Goal: Answer question/provide support: Share knowledge or assist other users

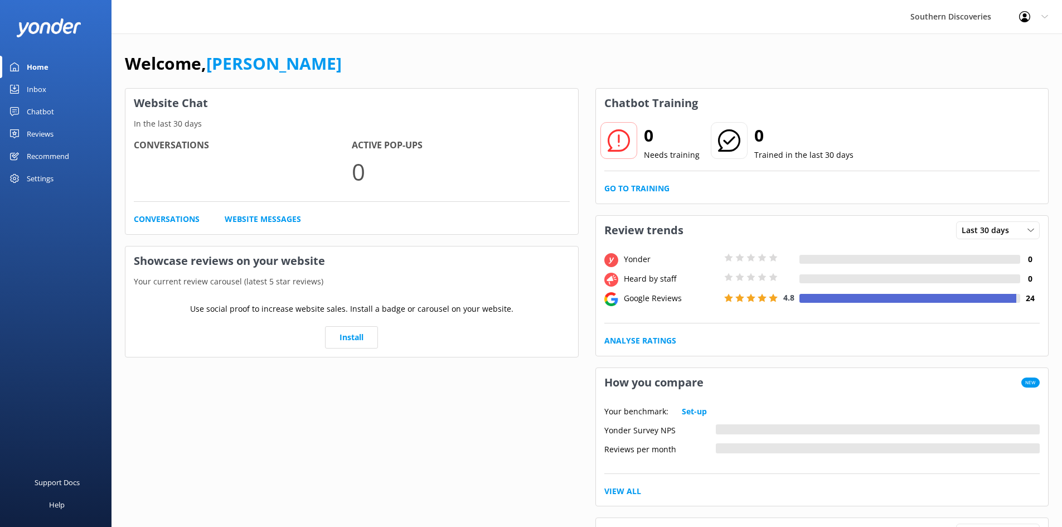
click at [31, 88] on div "Inbox" at bounding box center [37, 89] width 20 height 22
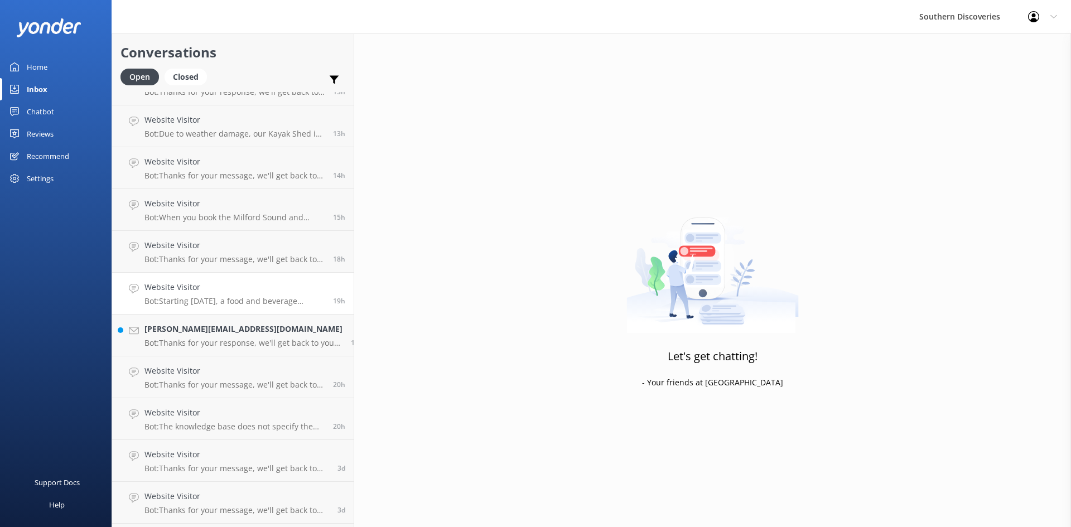
scroll to position [234, 0]
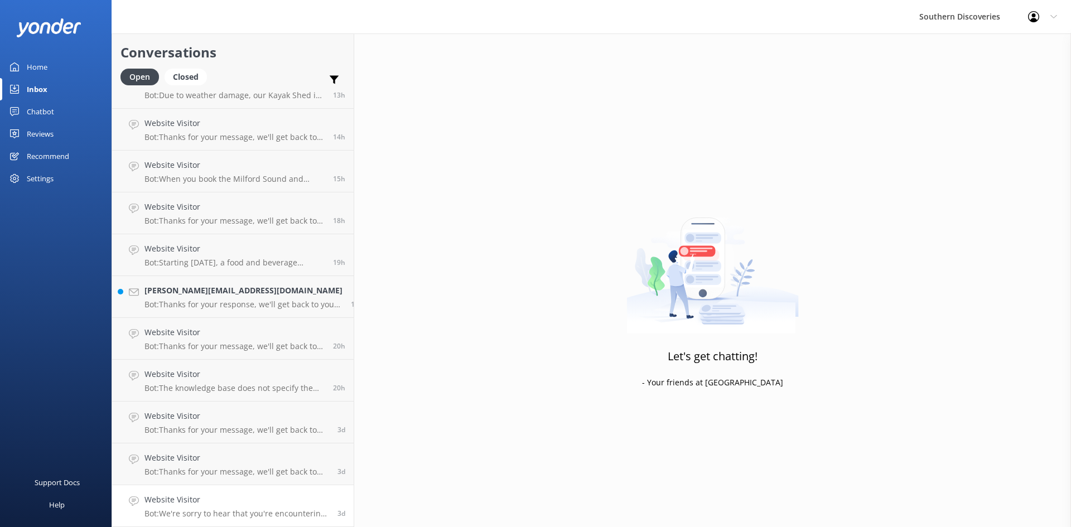
click at [227, 504] on h4 "Website Visitor" at bounding box center [236, 500] width 185 height 12
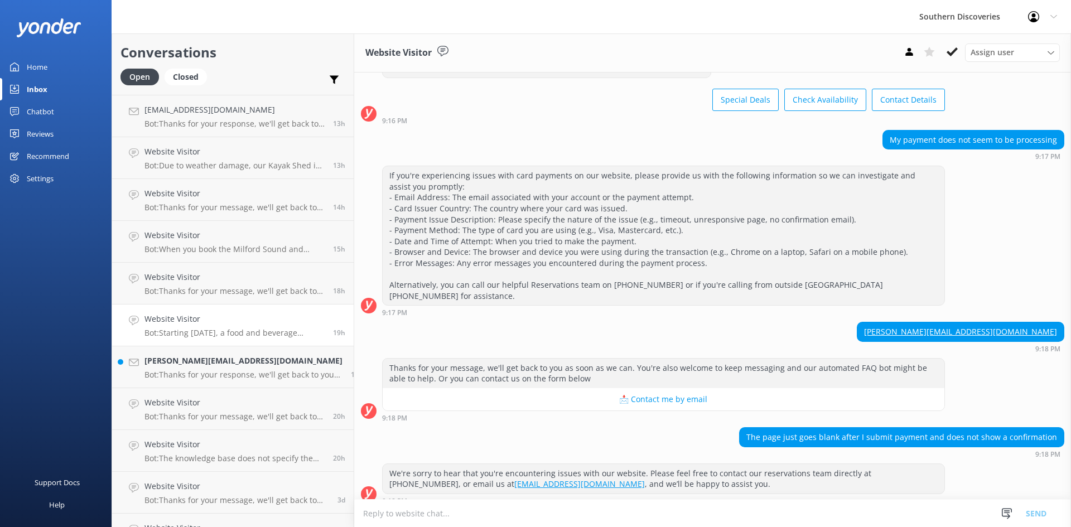
scroll to position [234, 0]
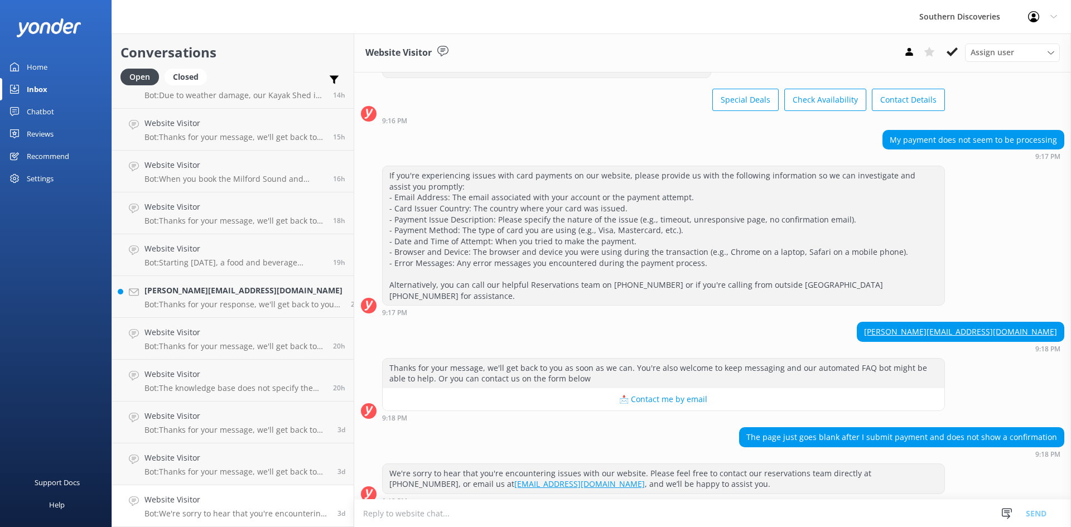
click at [765, 498] on div "We're sorry to hear that you're encountering issues with our website. Please fe…" at bounding box center [712, 486] width 717 height 47
click at [249, 513] on p "Bot: We're sorry to hear that you're encountering issues with our website. Plea…" at bounding box center [236, 514] width 185 height 10
click at [232, 458] on h4 "Website Visitor" at bounding box center [236, 458] width 185 height 12
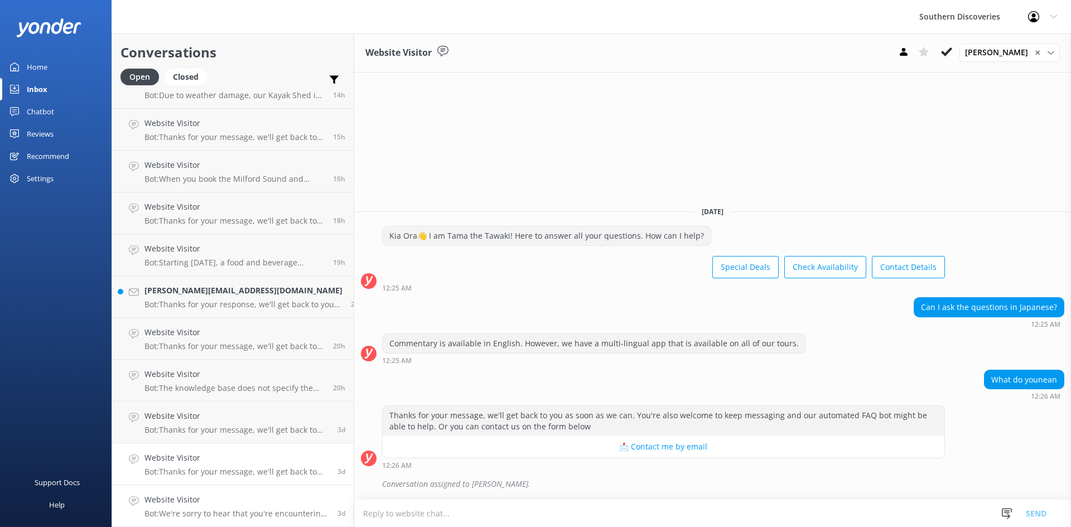
click at [242, 498] on h4 "Website Visitor" at bounding box center [236, 500] width 185 height 12
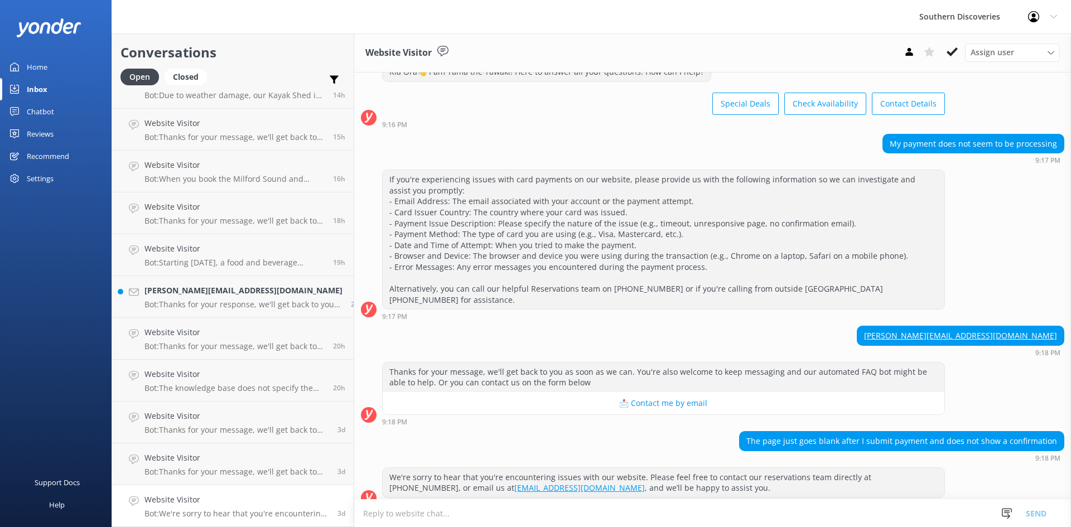
scroll to position [44, 0]
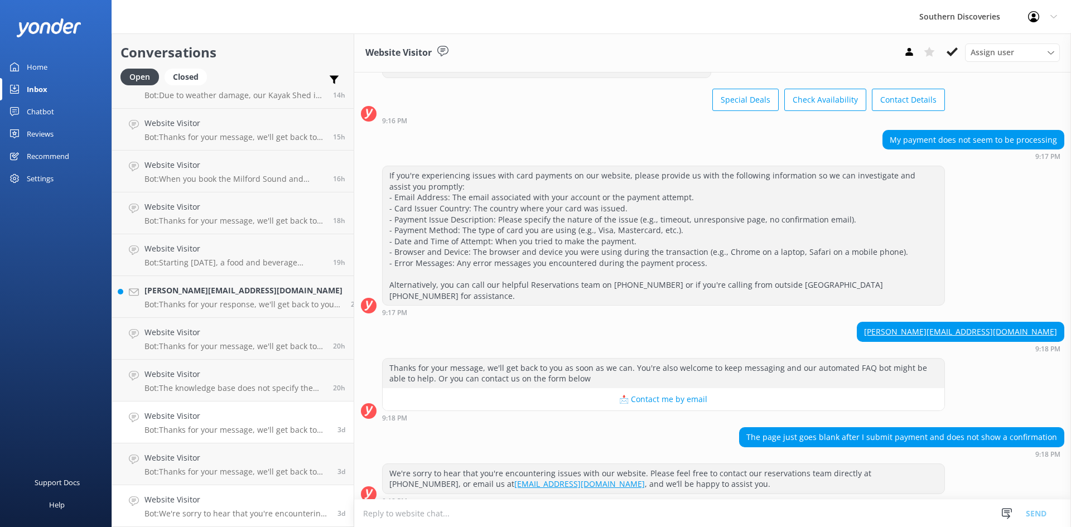
click at [200, 410] on h4 "Website Visitor" at bounding box center [236, 416] width 185 height 12
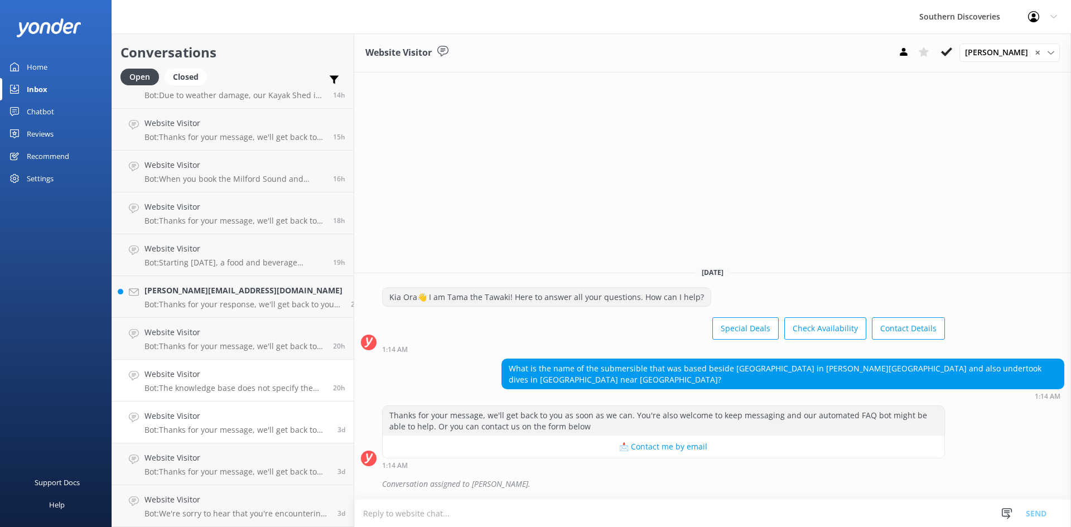
click at [205, 381] on div "Website Visitor Bot: The knowledge base does not specify the exact differences …" at bounding box center [234, 380] width 180 height 25
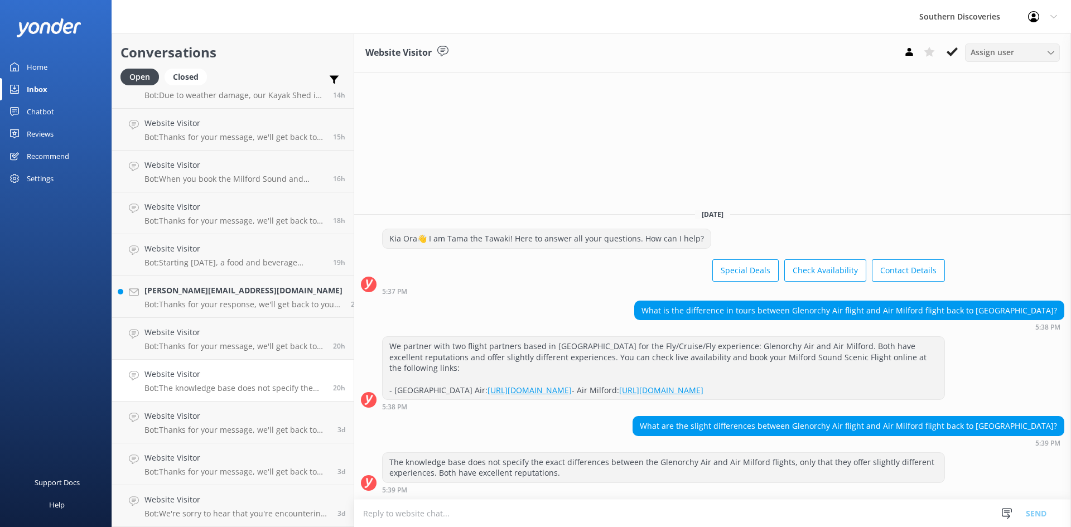
click at [989, 48] on span "Assign user" at bounding box center [992, 52] width 44 height 12
click at [1004, 97] on div "[PERSON_NAME]" at bounding box center [997, 98] width 53 height 11
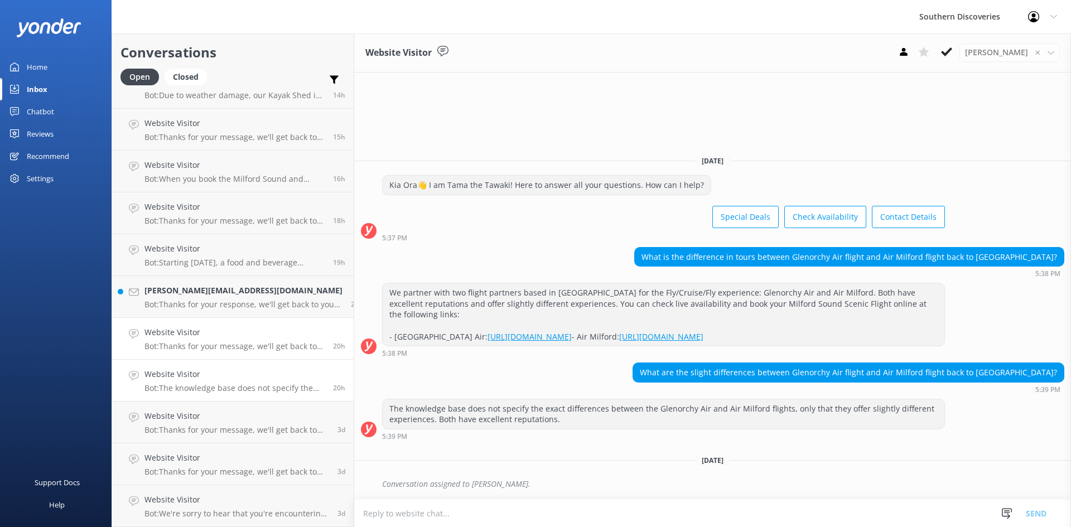
click at [205, 339] on div "Website Visitor Bot: Thanks for your message, we'll get back to you as soon as …" at bounding box center [234, 338] width 180 height 25
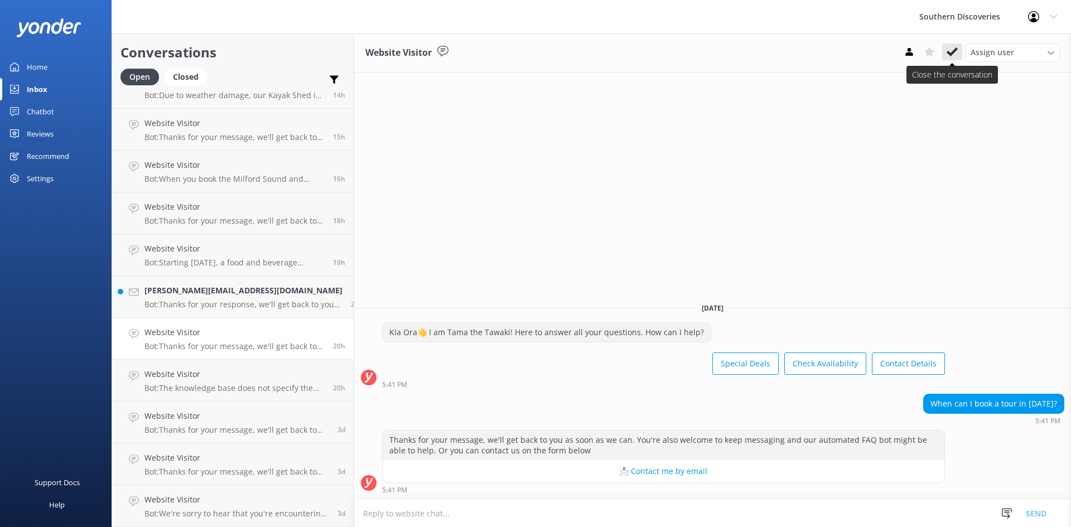
click at [953, 54] on use at bounding box center [951, 51] width 11 height 9
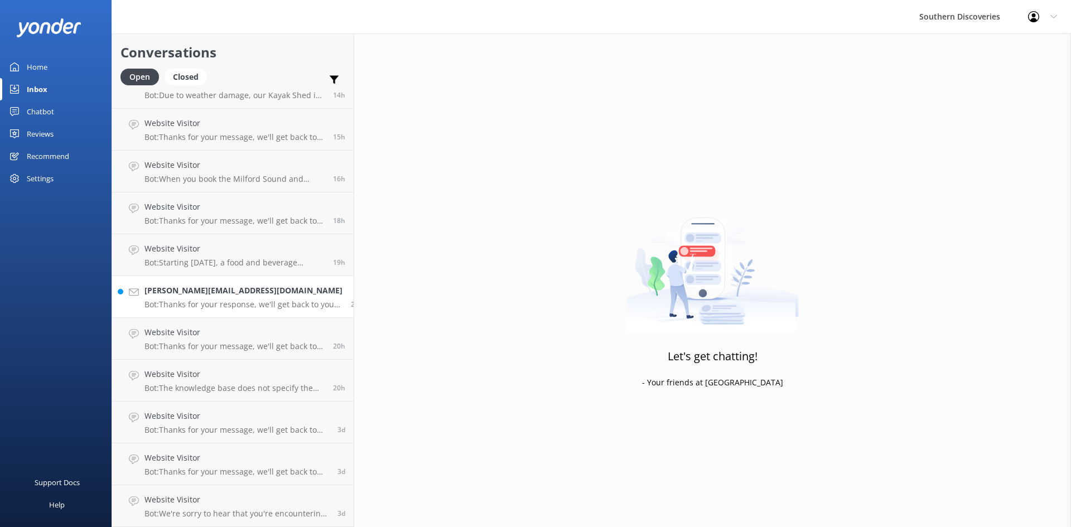
click at [159, 291] on h4 "[PERSON_NAME][EMAIL_ADDRESS][DOMAIN_NAME]" at bounding box center [243, 290] width 198 height 12
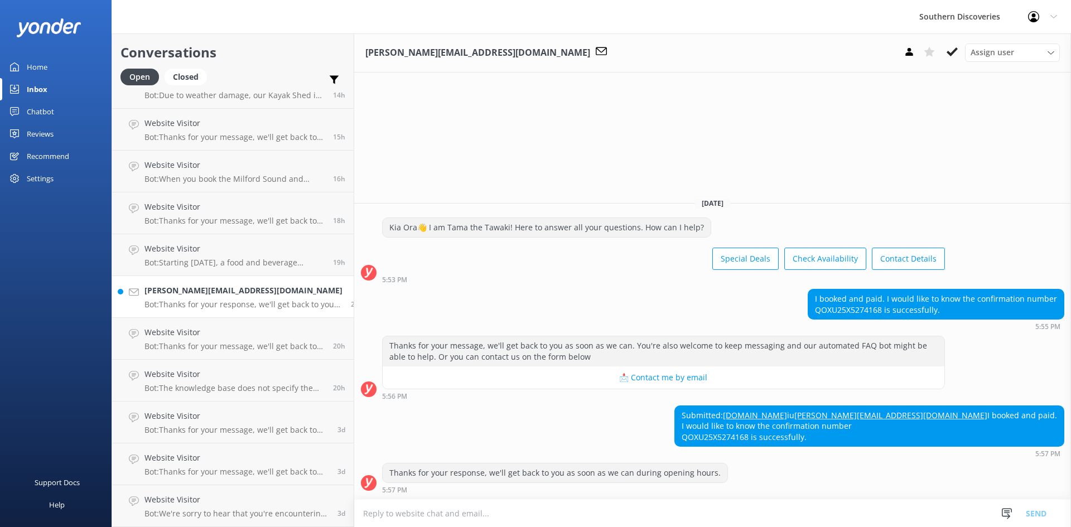
scroll to position [192, 0]
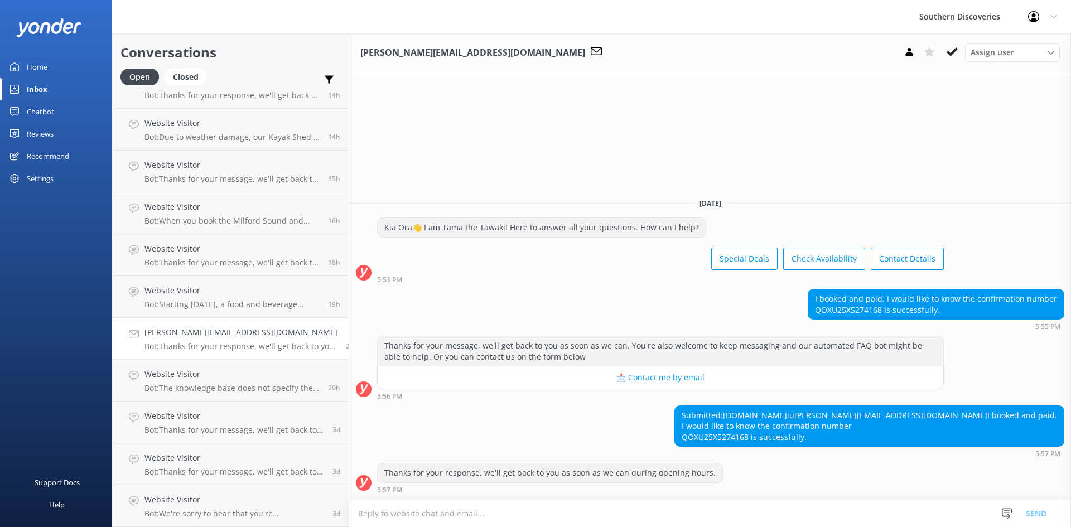
click at [562, 415] on div "Submitted: [DOMAIN_NAME] iu [PERSON_NAME][DOMAIN_NAME][EMAIL_ADDRESS][DOMAIN_NA…" at bounding box center [710, 431] width 722 height 52
drag, startPoint x: 889, startPoint y: 277, endPoint x: 822, endPoint y: 280, distance: 67.0
click at [822, 289] on div "I booked and paid. I would like to know the confirmation number QOXU25X5274168 …" at bounding box center [935, 304] width 255 height 30
copy div "QOXU25X5274168"
click at [952, 59] on button at bounding box center [952, 52] width 20 height 17
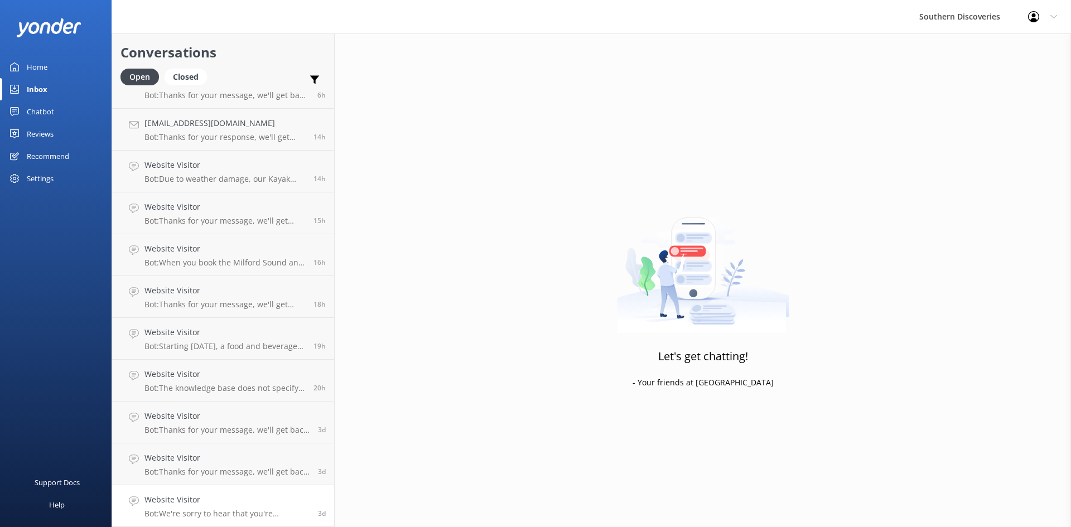
scroll to position [151, 0]
click at [221, 380] on h4 "Website Visitor" at bounding box center [224, 374] width 161 height 12
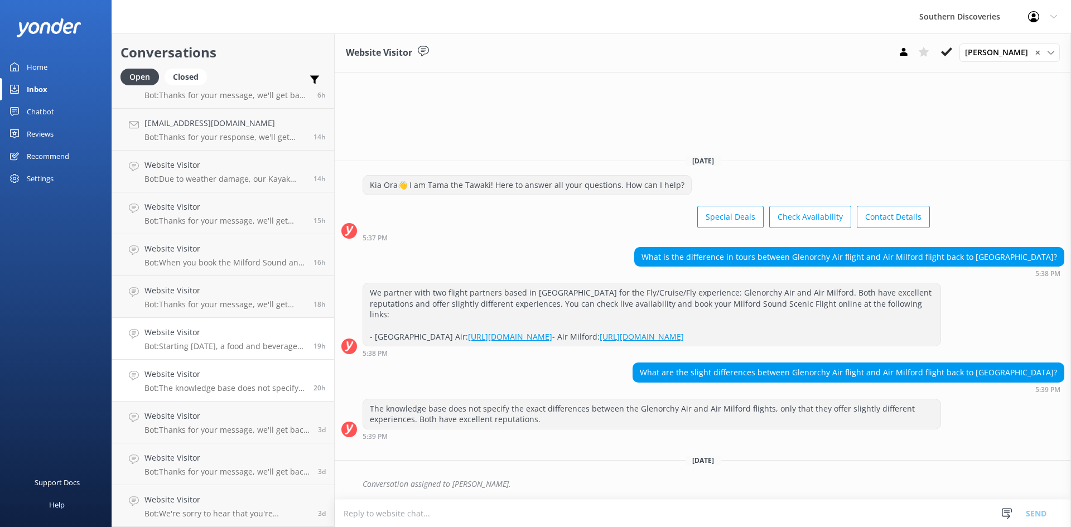
click at [229, 336] on h4 "Website Visitor" at bounding box center [224, 332] width 161 height 12
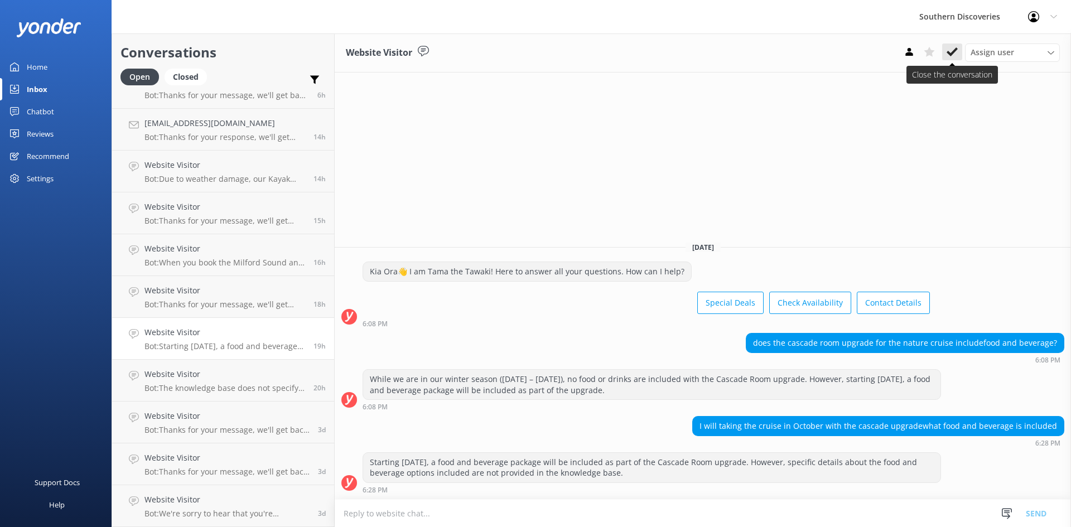
click at [958, 52] on button at bounding box center [952, 52] width 20 height 17
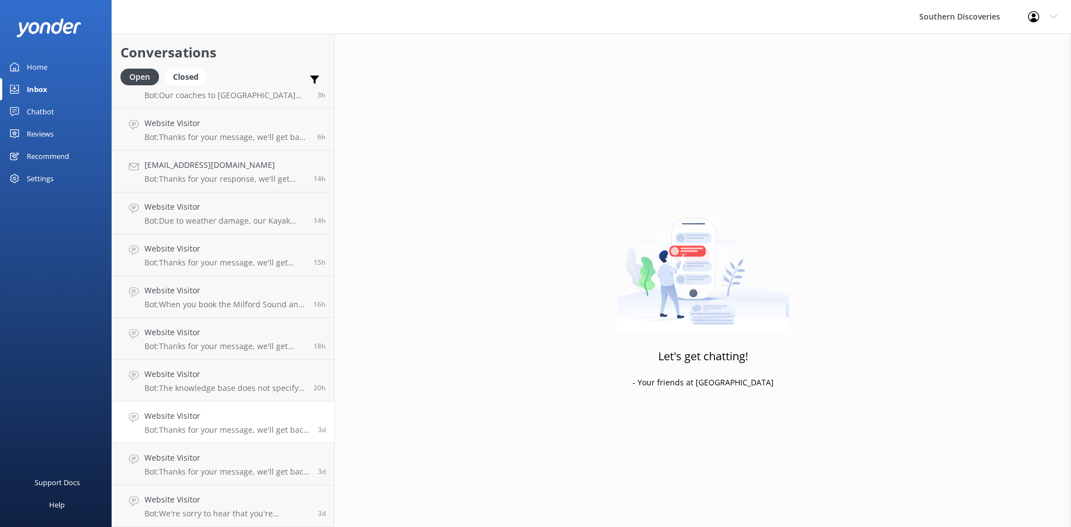
scroll to position [109, 0]
click at [195, 371] on h4 "Website Visitor" at bounding box center [224, 374] width 161 height 12
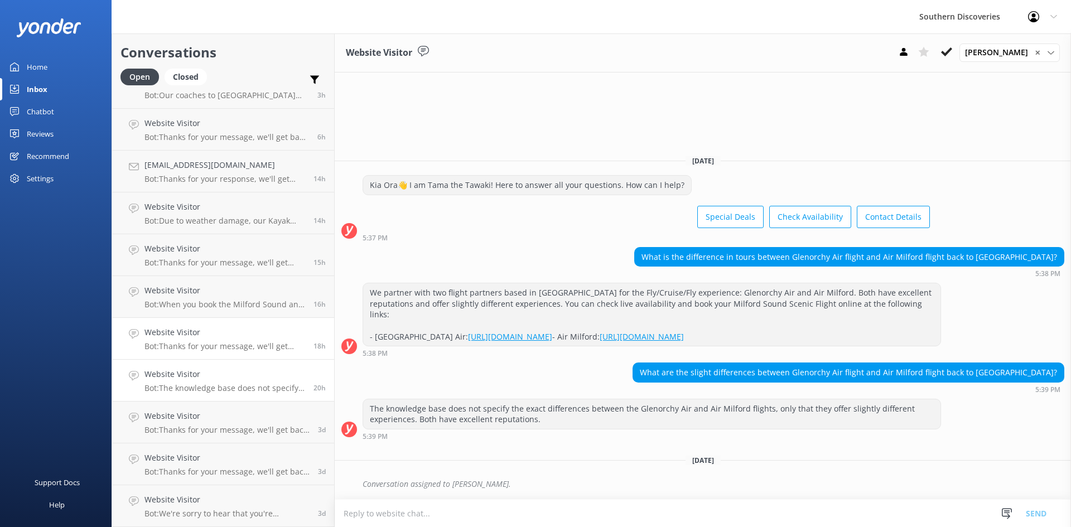
click at [195, 341] on p "Bot: Thanks for your message, we'll get back to you as soon as we can. You're a…" at bounding box center [224, 346] width 161 height 10
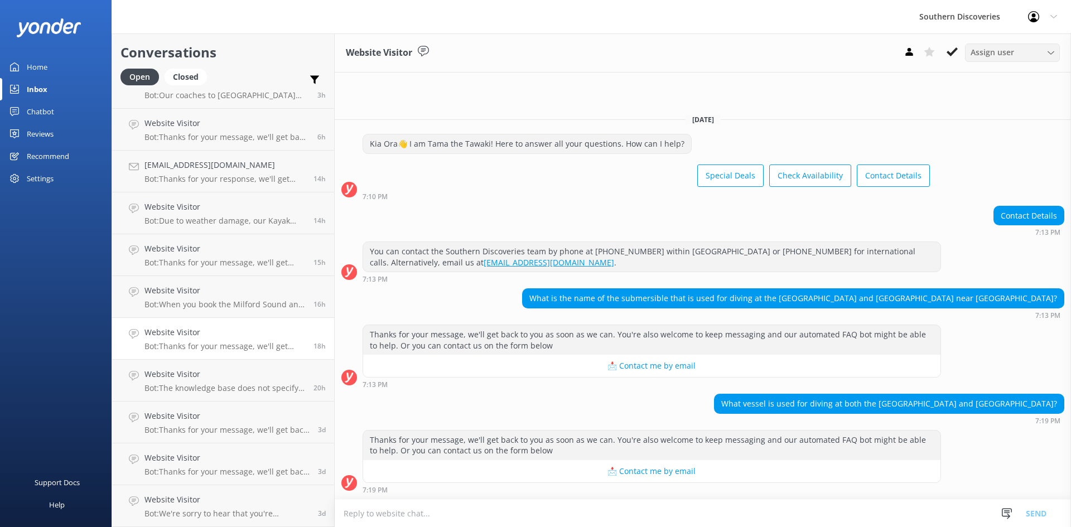
click at [1006, 51] on span "Assign user" at bounding box center [992, 52] width 44 height 12
click at [1009, 93] on div "[PERSON_NAME]" at bounding box center [997, 98] width 53 height 11
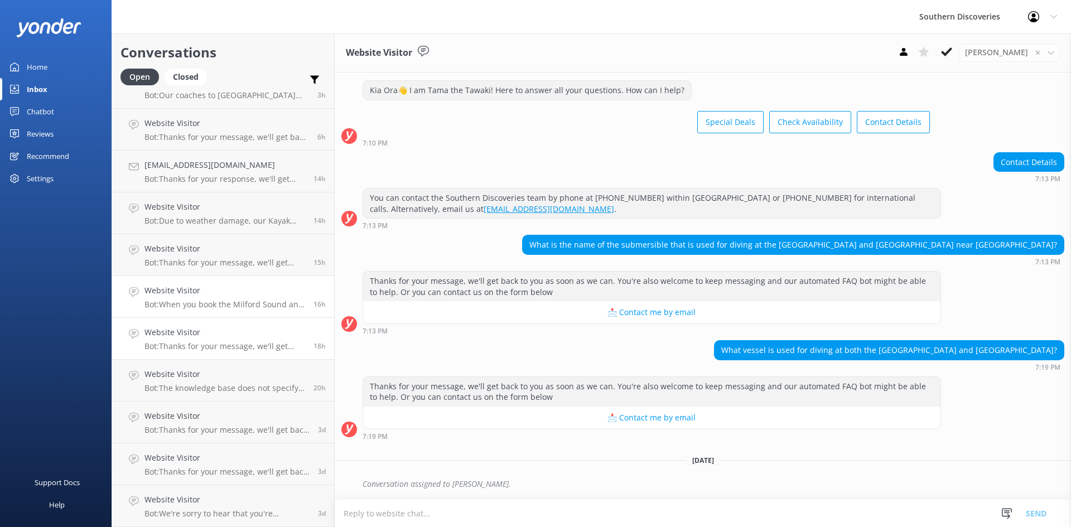
click at [180, 294] on h4 "Website Visitor" at bounding box center [224, 290] width 161 height 12
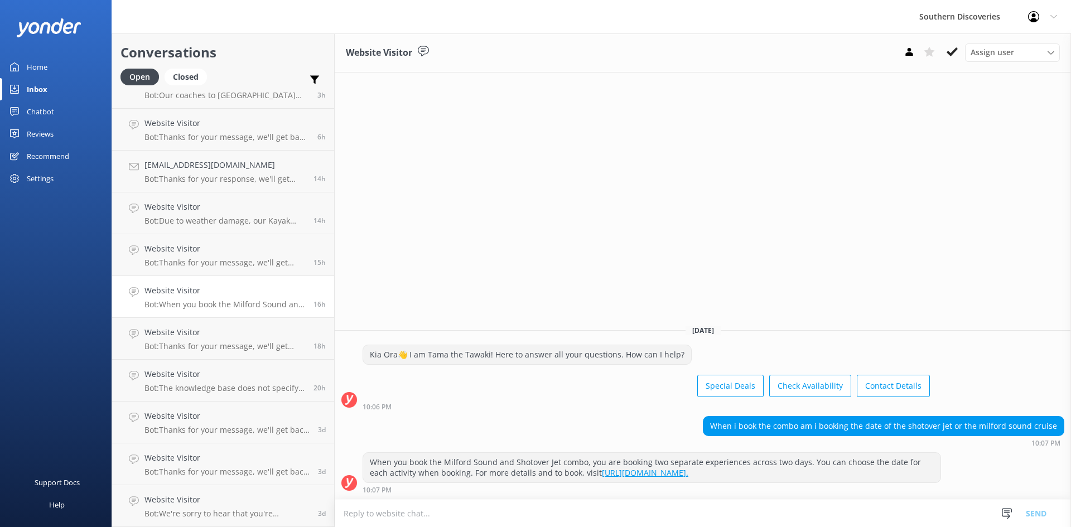
click at [931, 186] on div "Website Visitor Assign user [PERSON_NAME] [PERSON_NAME] [PERSON_NAME] [PERSON_N…" at bounding box center [703, 280] width 736 height 494
click at [945, 55] on button at bounding box center [952, 52] width 20 height 17
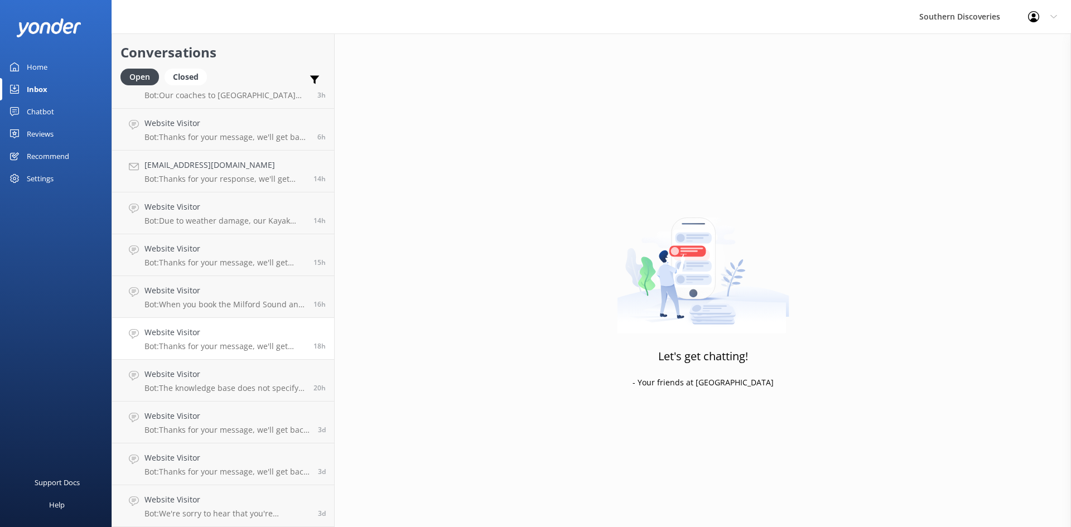
scroll to position [67, 0]
click at [238, 309] on p "Bot: Thanks for your message, we'll get back to you as soon as we can. You're a…" at bounding box center [224, 304] width 161 height 10
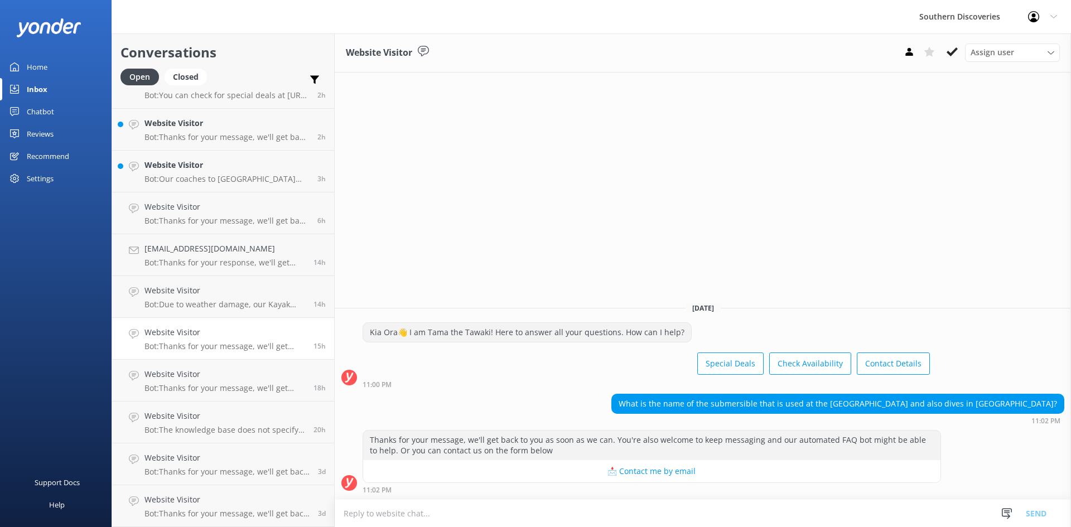
click at [890, 266] on div "Website Visitor Assign user [PERSON_NAME] [PERSON_NAME] [PERSON_NAME] [PERSON_N…" at bounding box center [703, 280] width 736 height 494
click at [652, 472] on button "📩 Contact me by email" at bounding box center [651, 471] width 577 height 22
click at [412, 514] on textarea at bounding box center [703, 513] width 736 height 27
click at [204, 381] on div "Website Visitor Bot: Thanks for your message, we'll get back to you as soon as …" at bounding box center [224, 380] width 161 height 25
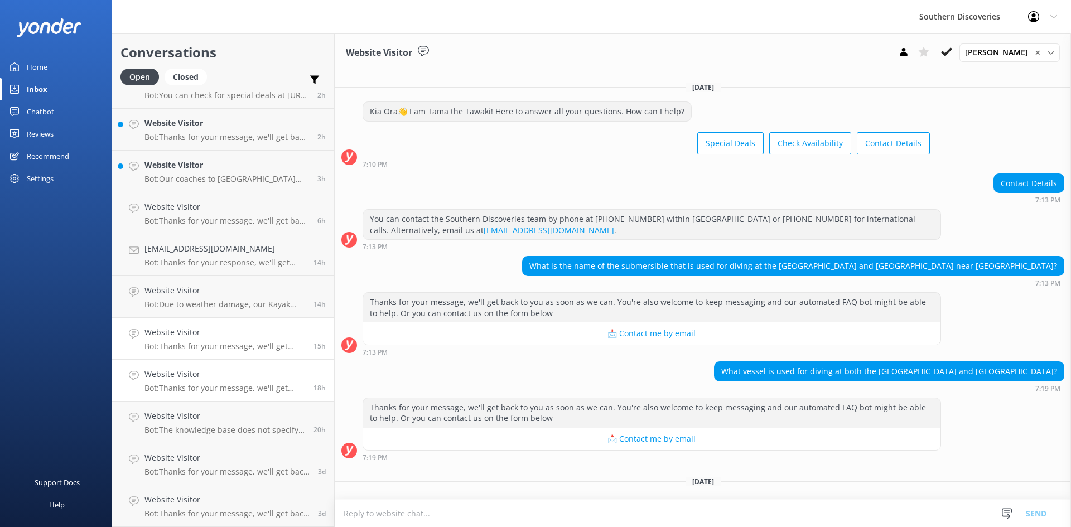
scroll to position [21, 0]
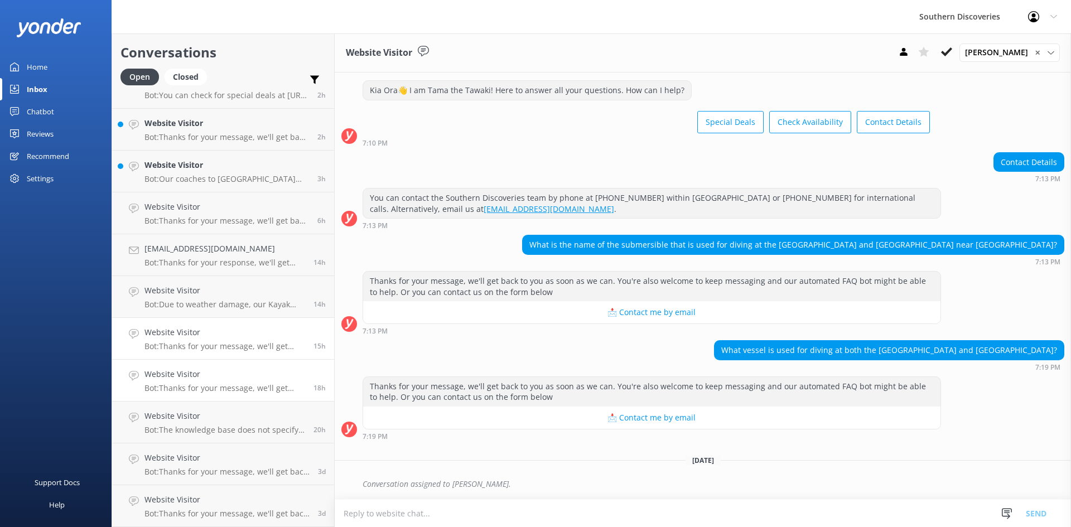
click at [220, 336] on h4 "Website Visitor" at bounding box center [224, 332] width 161 height 12
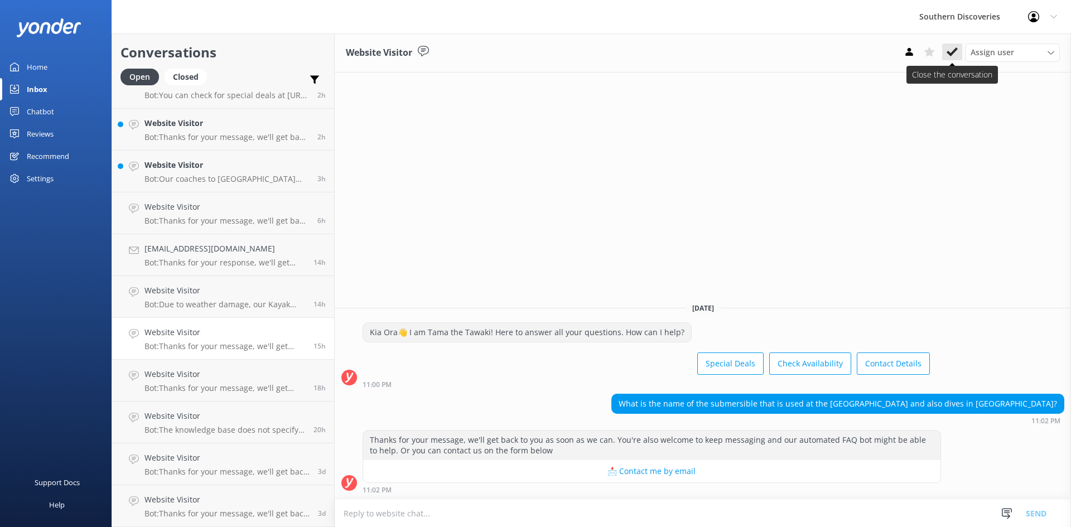
click at [950, 51] on icon at bounding box center [951, 51] width 11 height 11
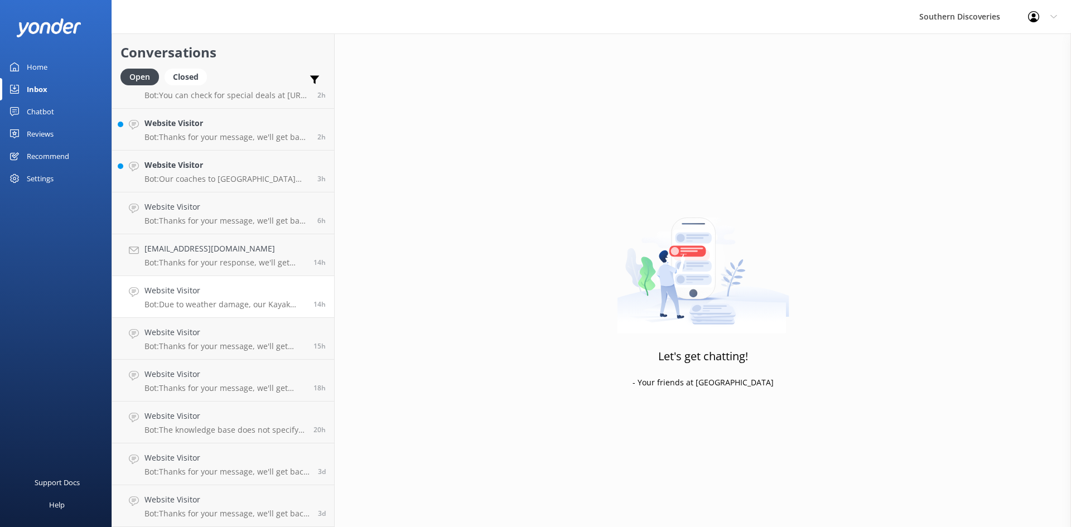
click at [200, 296] on h4 "Website Visitor" at bounding box center [224, 290] width 161 height 12
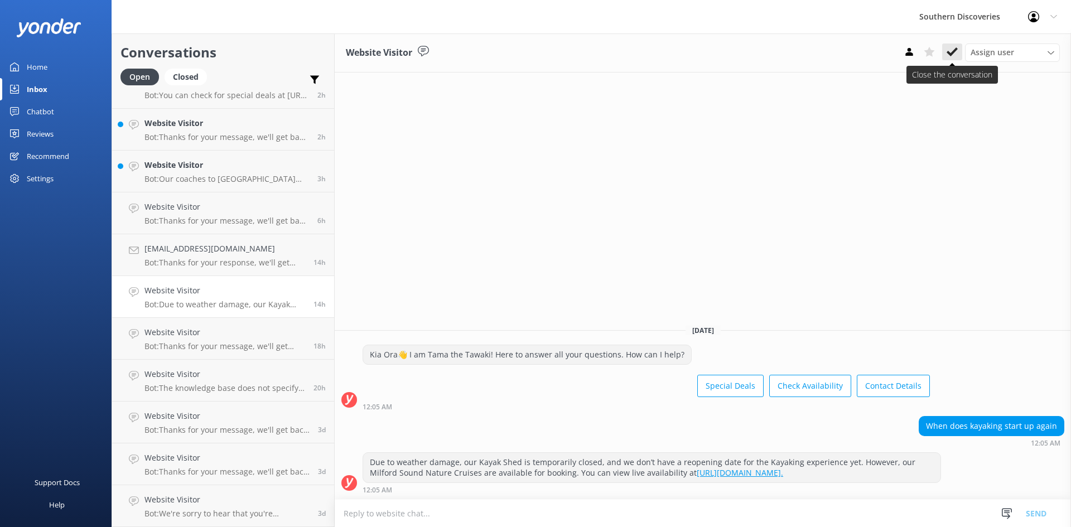
click at [952, 54] on use at bounding box center [951, 51] width 11 height 9
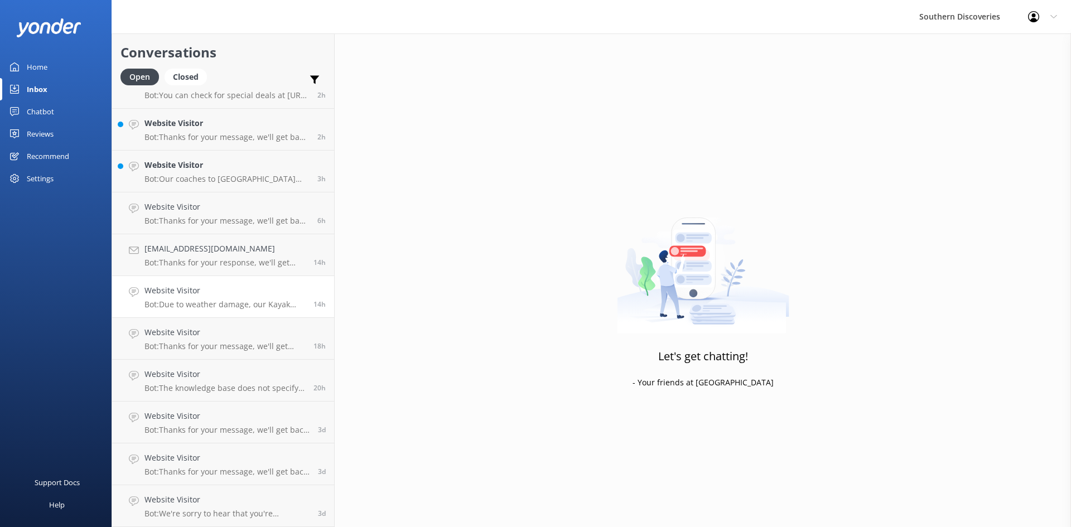
scroll to position [25, 0]
click at [210, 299] on div "[EMAIL_ADDRESS][DOMAIN_NAME] Bot: Thanks for your response, we'll get back to y…" at bounding box center [224, 296] width 161 height 25
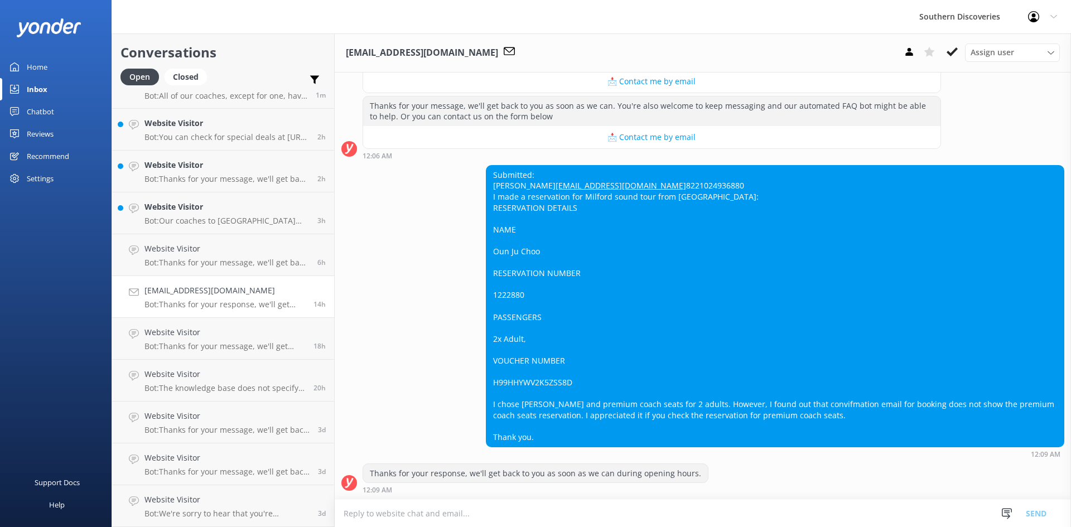
scroll to position [472, 0]
drag, startPoint x: 573, startPoint y: 172, endPoint x: 477, endPoint y: 171, distance: 96.5
click at [477, 171] on div "Submitted: Ounju Choo [EMAIL_ADDRESS][DOMAIN_NAME] 8221024936880 I made a reser…" at bounding box center [703, 311] width 736 height 293
copy link "[EMAIL_ADDRESS][DOMAIN_NAME]"
click at [953, 51] on use at bounding box center [951, 51] width 11 height 9
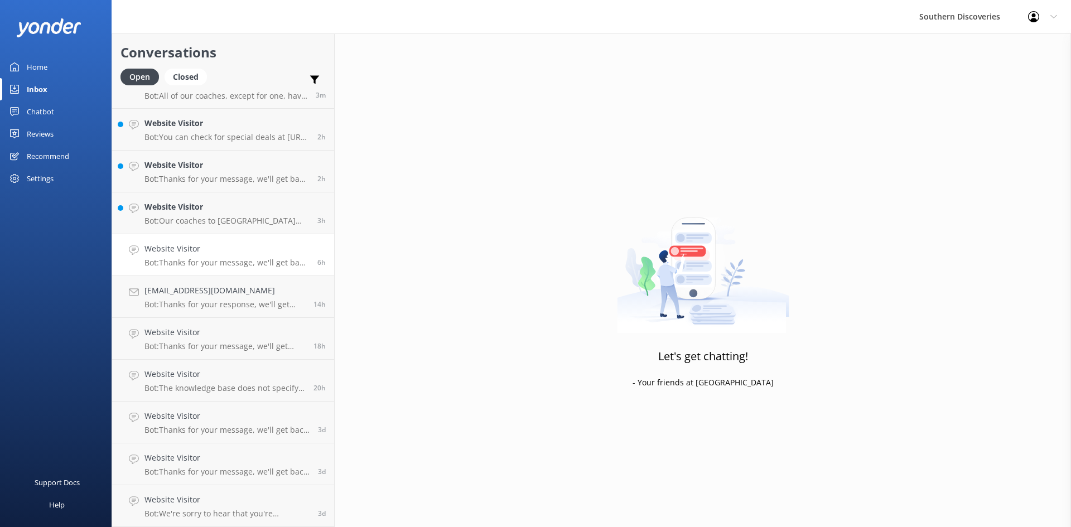
click at [229, 254] on h4 "Website Visitor" at bounding box center [226, 249] width 165 height 12
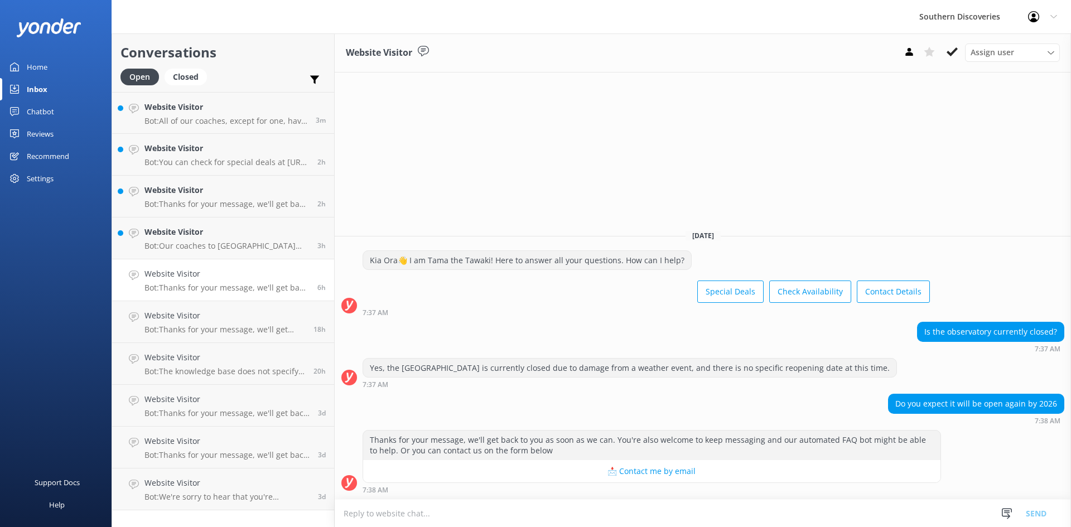
click at [42, 93] on div "Inbox" at bounding box center [37, 89] width 21 height 22
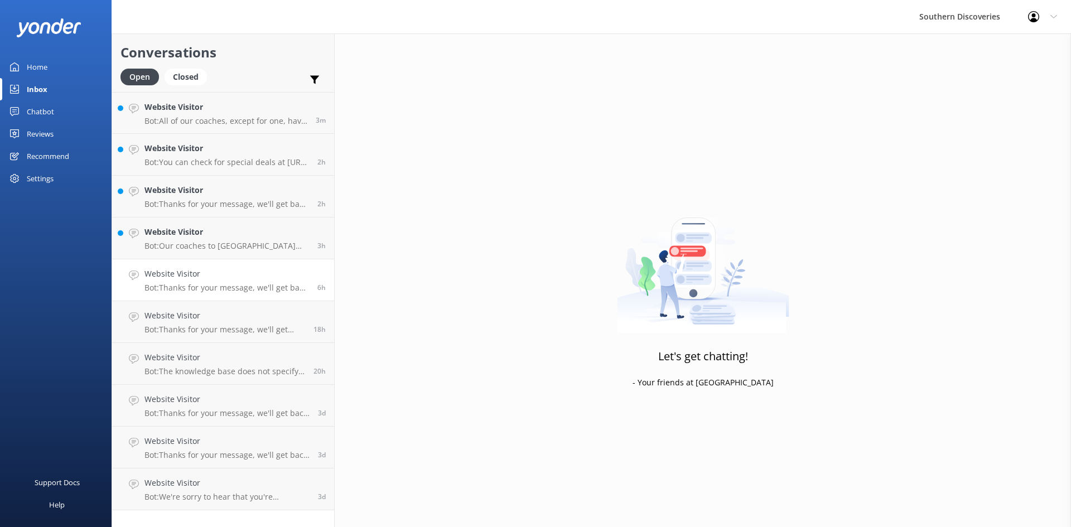
click at [203, 275] on h4 "Website Visitor" at bounding box center [226, 274] width 165 height 12
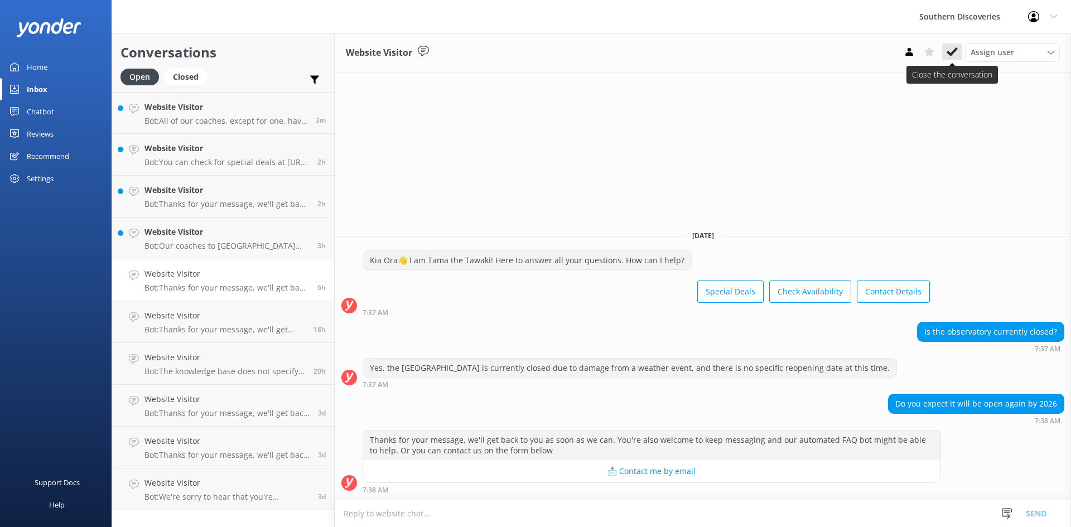
click at [951, 51] on icon at bounding box center [951, 51] width 11 height 11
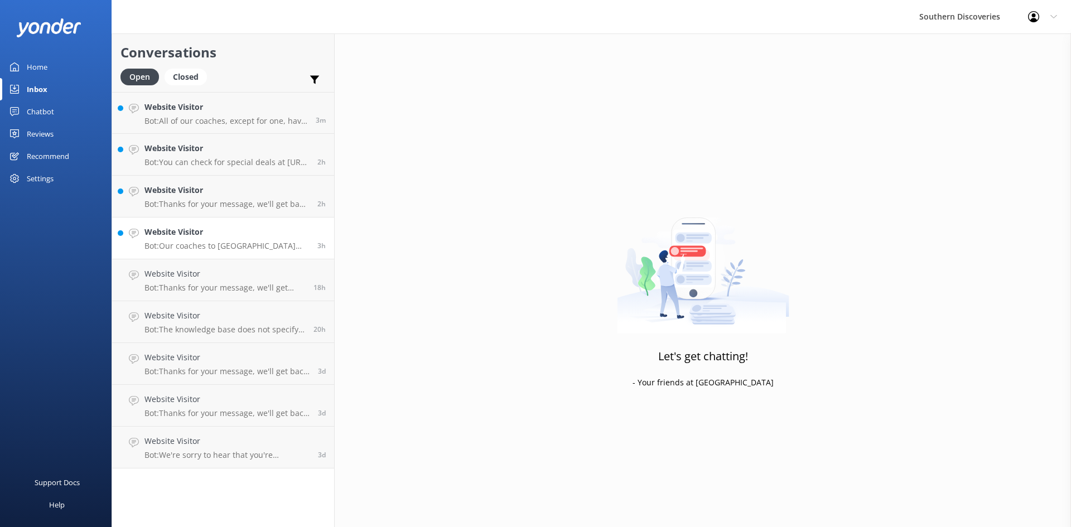
click at [217, 244] on p "Bot: Our coaches to Milford Sound have seating capacities ranging from 38 to 48…" at bounding box center [226, 246] width 165 height 10
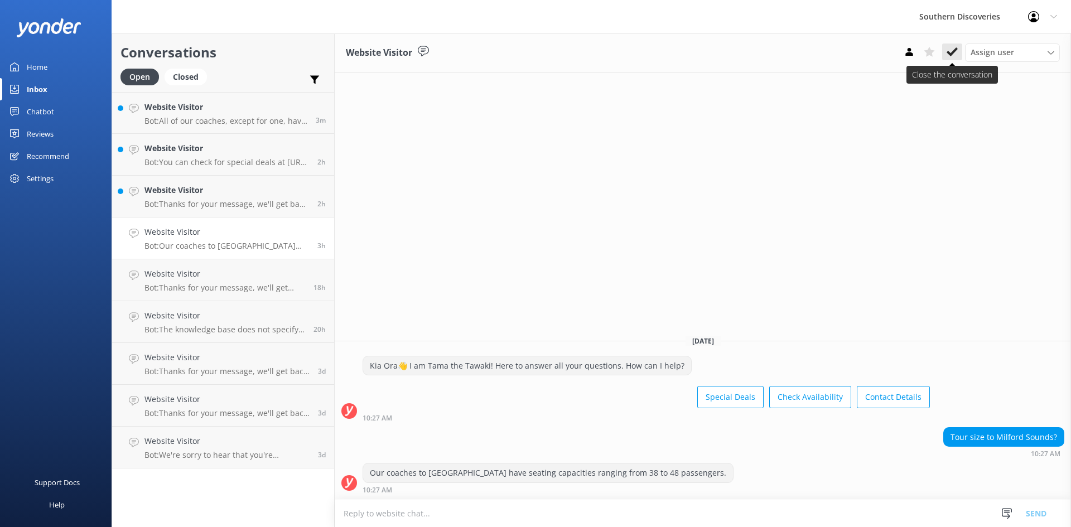
click at [954, 54] on icon at bounding box center [951, 51] width 11 height 11
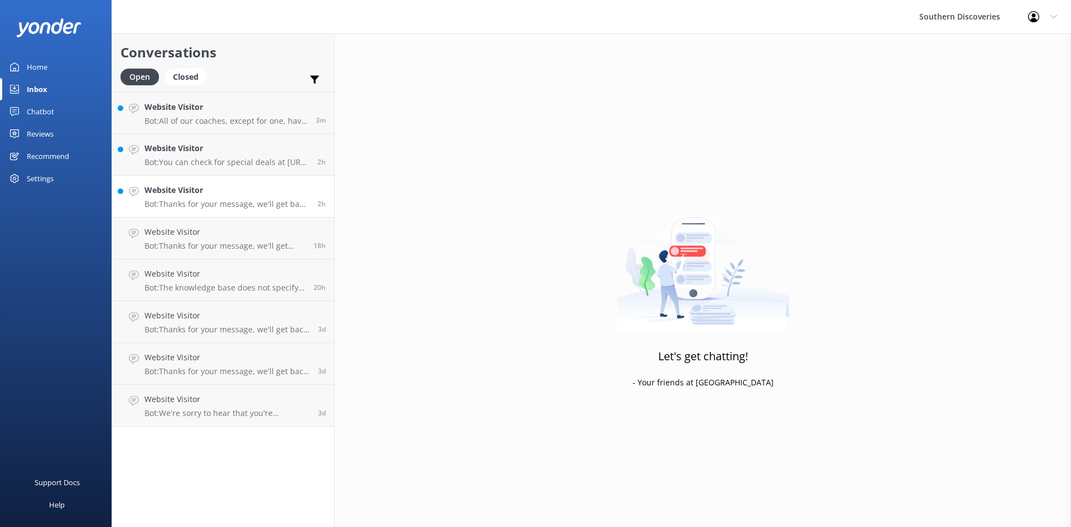
click at [211, 197] on div "Website Visitor Bot: Thanks for your message, we'll get back to you as soon as …" at bounding box center [226, 196] width 165 height 25
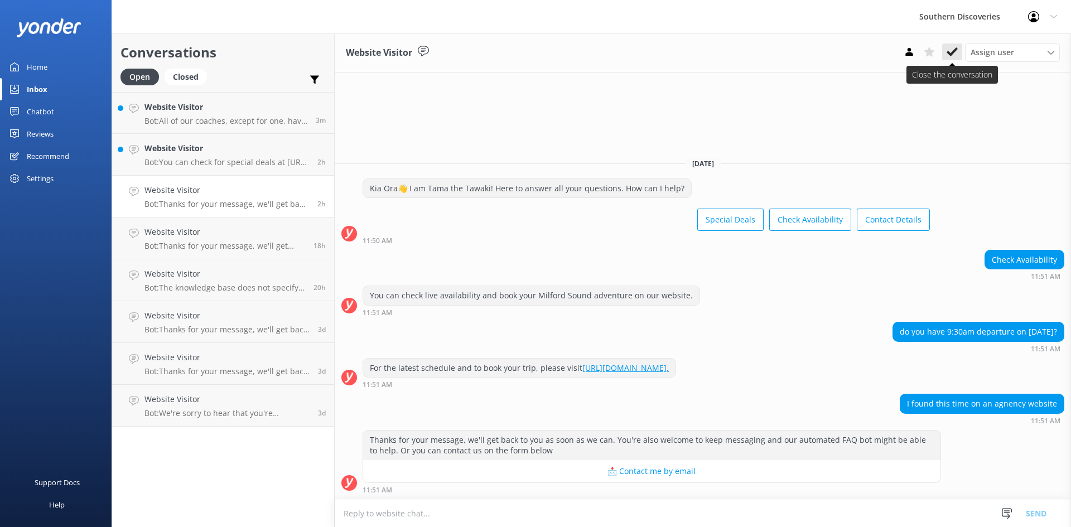
click at [958, 55] on button at bounding box center [952, 52] width 20 height 17
click at [219, 155] on div "Website Visitor Bot: You can check for special deals at https://www.southerndis…" at bounding box center [226, 154] width 165 height 25
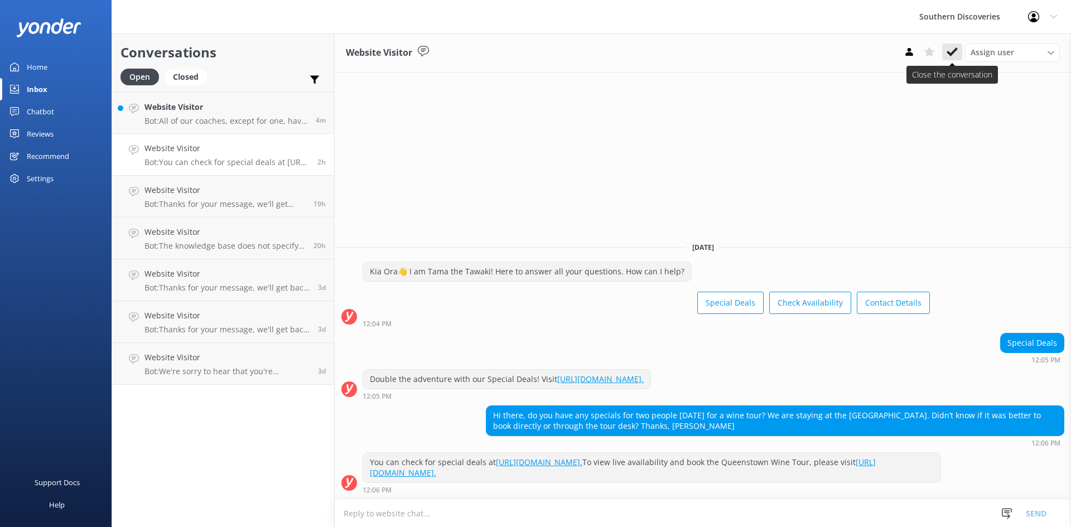
click at [954, 52] on use at bounding box center [951, 51] width 11 height 9
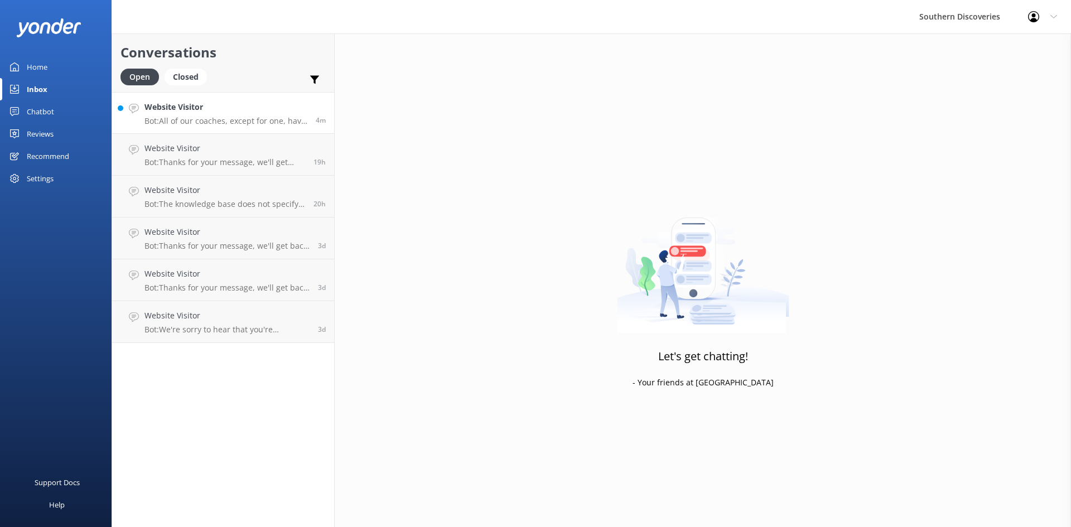
click at [226, 109] on h4 "Website Visitor" at bounding box center [225, 107] width 163 height 12
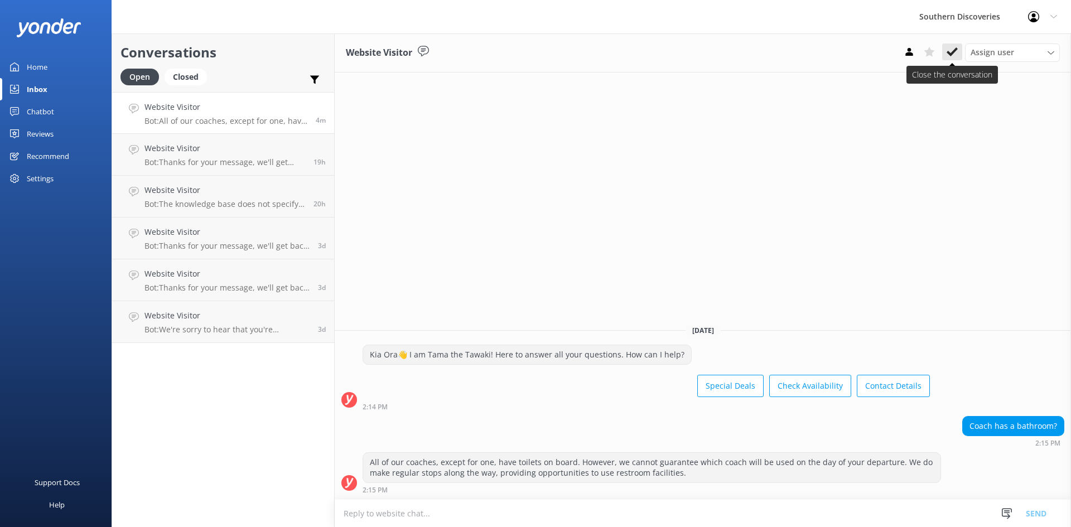
click at [951, 51] on icon at bounding box center [951, 51] width 11 height 11
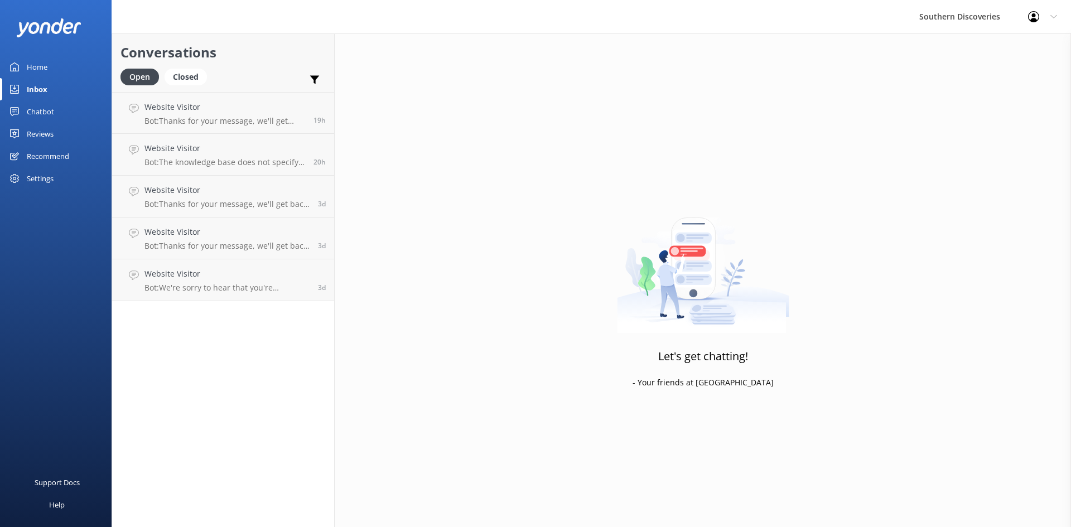
drag, startPoint x: 478, startPoint y: 205, endPoint x: 484, endPoint y: 141, distance: 63.8
click at [482, 163] on div "Let's get chatting! - Your friends at Yonder" at bounding box center [703, 296] width 736 height 527
click at [218, 265] on link "Website Visitor Bot: We're sorry to hear that you're encountering issues with o…" at bounding box center [223, 280] width 222 height 42
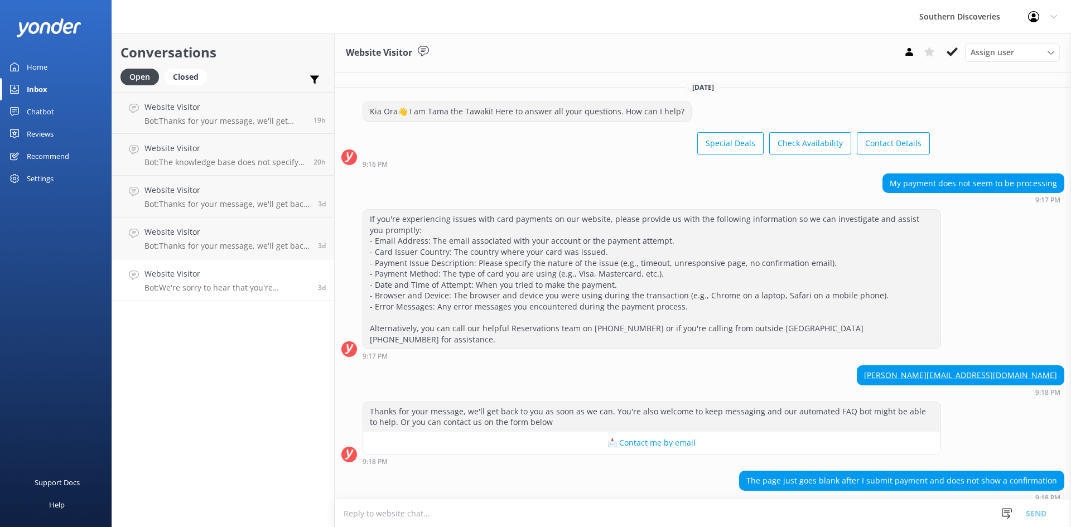
scroll to position [44, 0]
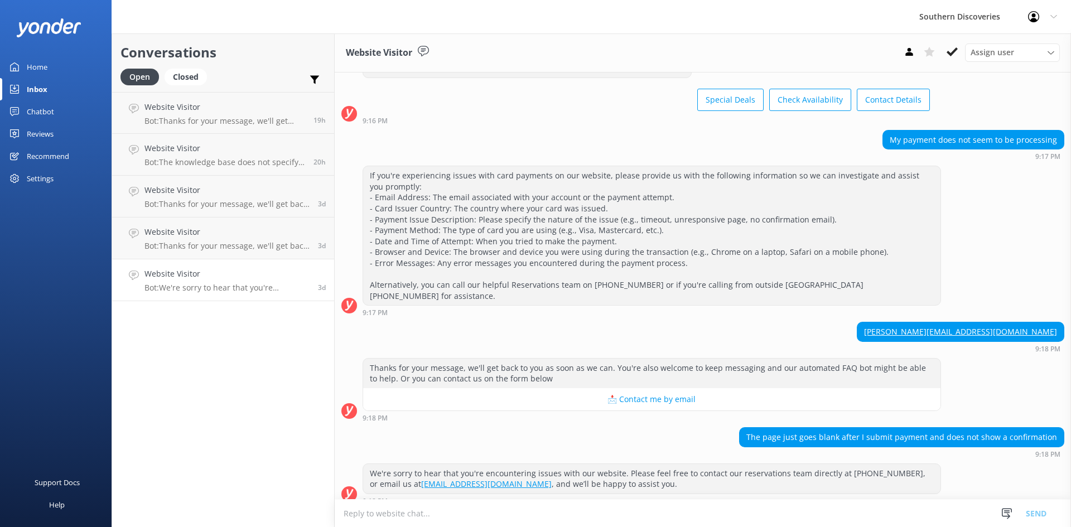
click at [561, 496] on div "We're sorry to hear that you're encountering issues with our website. Please fe…" at bounding box center [703, 486] width 736 height 47
